Goal: Navigation & Orientation: Find specific page/section

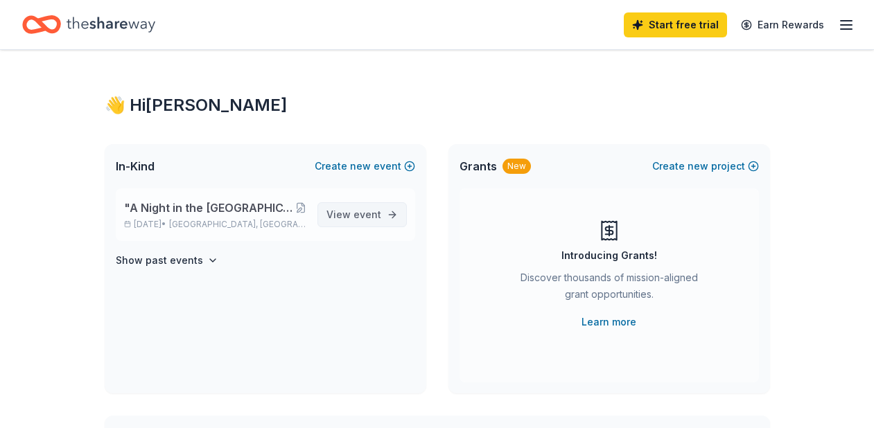
click at [360, 214] on span "event" at bounding box center [368, 215] width 28 height 12
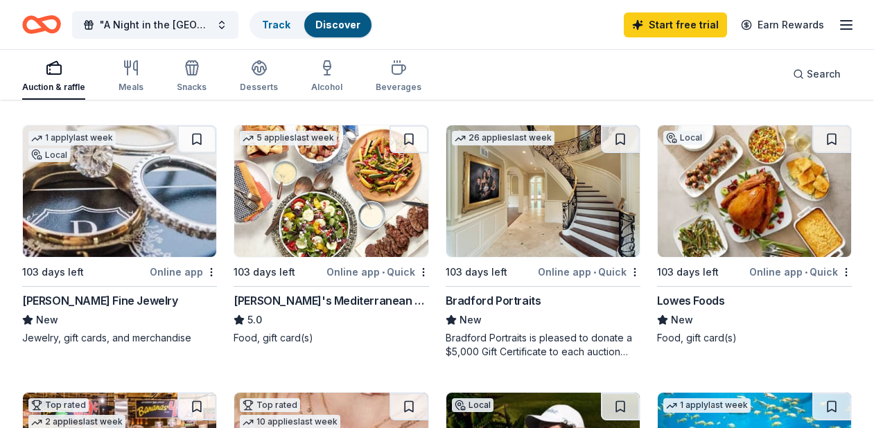
scroll to position [468, 0]
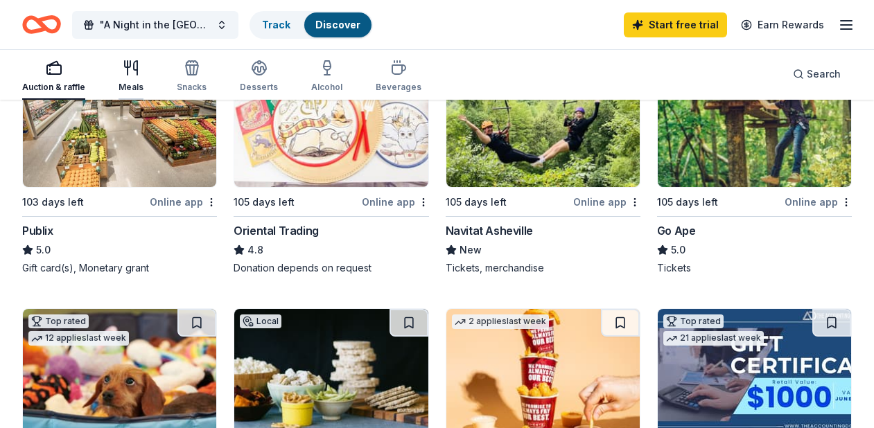
click at [122, 77] on div "Meals" at bounding box center [131, 76] width 25 height 33
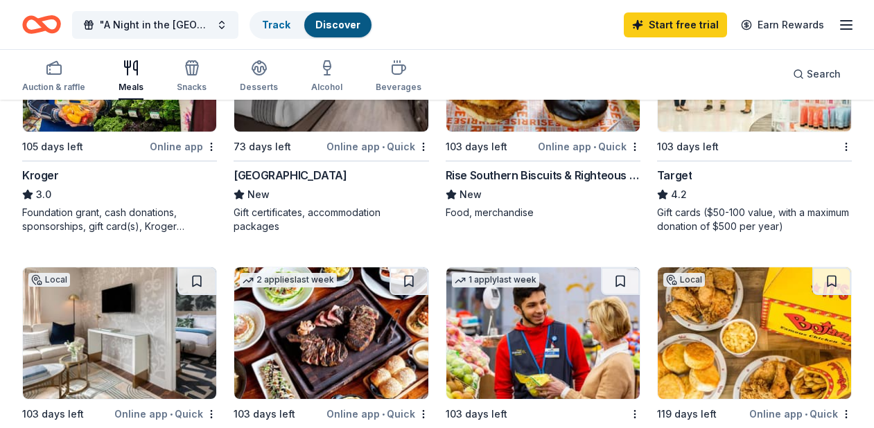
scroll to position [721, 0]
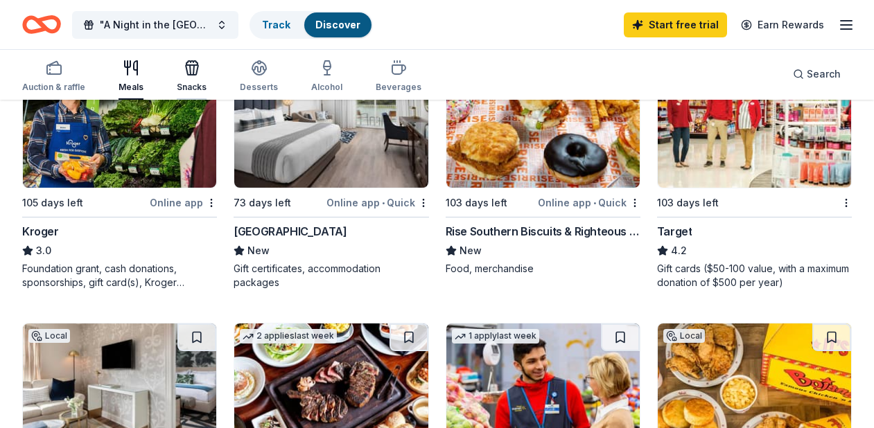
click at [186, 74] on icon "button" at bounding box center [192, 70] width 12 height 10
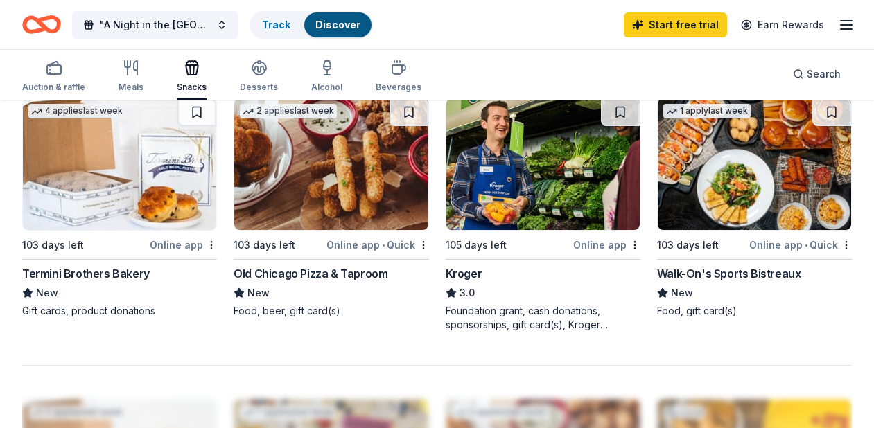
scroll to position [1202, 0]
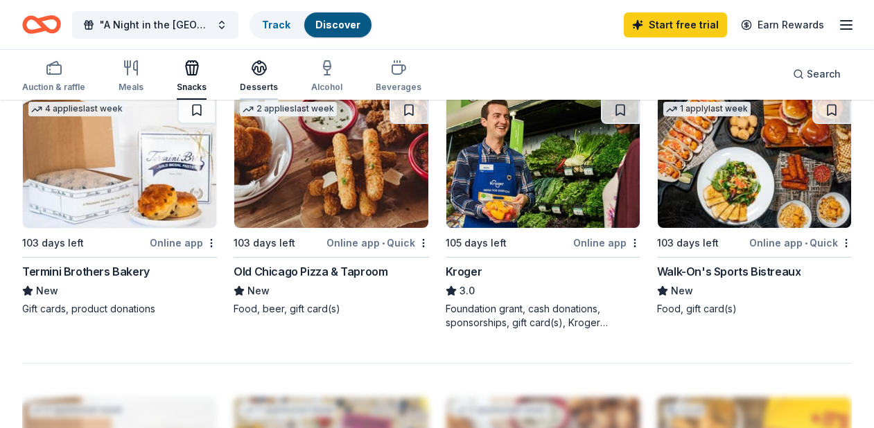
click at [254, 78] on div "Desserts" at bounding box center [259, 76] width 38 height 33
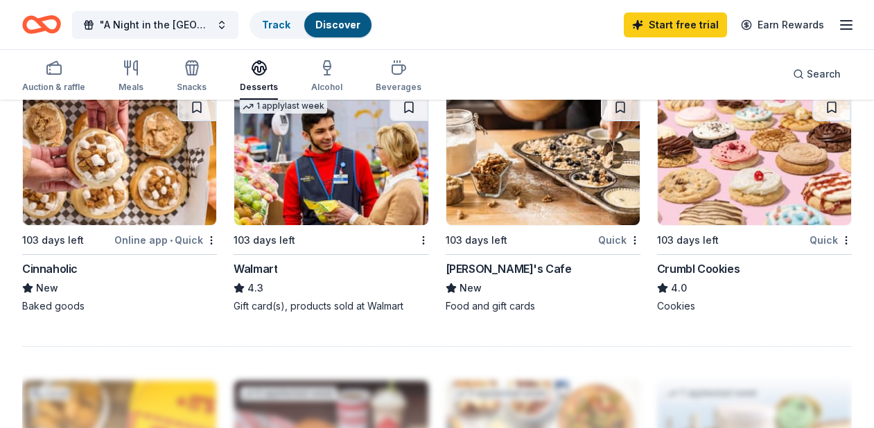
scroll to position [1219, 0]
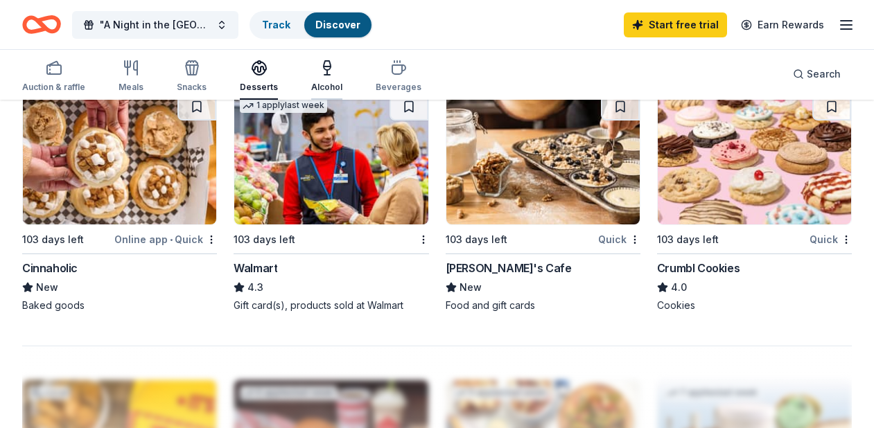
click at [324, 73] on icon "button" at bounding box center [327, 68] width 17 height 17
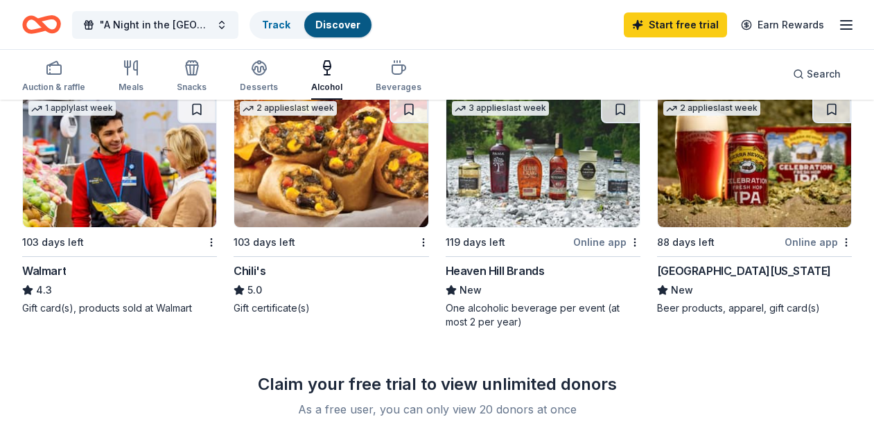
scroll to position [982, 0]
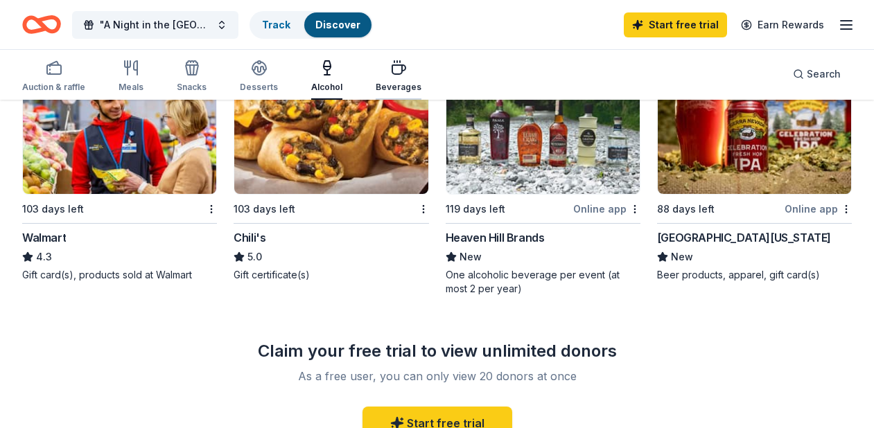
click at [393, 78] on div "Beverages" at bounding box center [399, 76] width 46 height 33
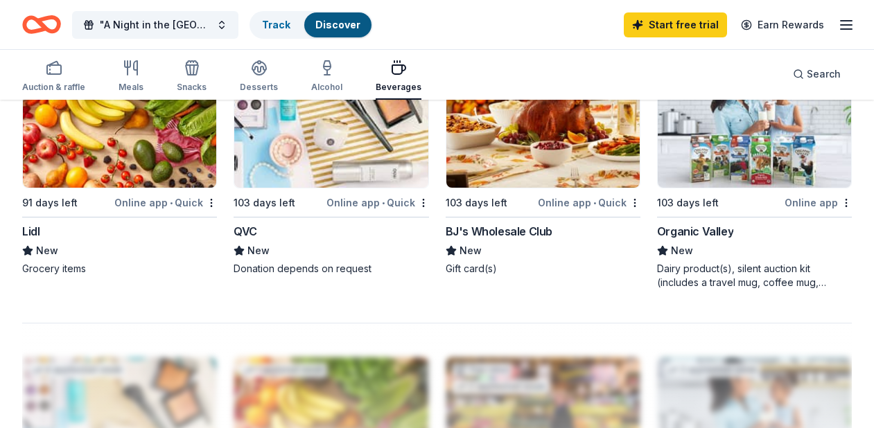
scroll to position [1246, 0]
